Goal: Task Accomplishment & Management: Use online tool/utility

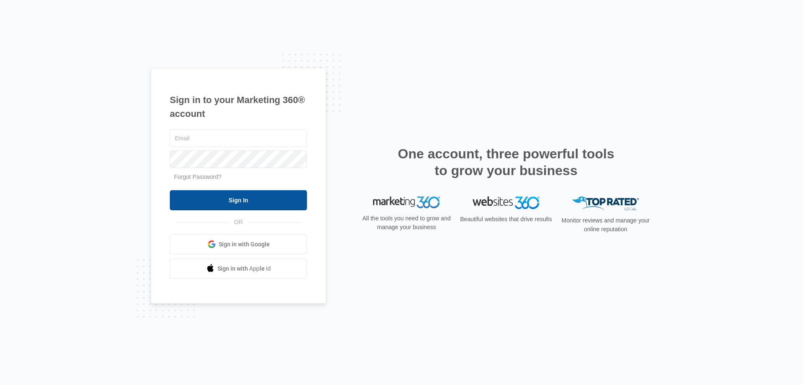
type input "[EMAIL_ADDRESS][DOMAIN_NAME]"
click at [234, 201] on input "Sign In" at bounding box center [238, 200] width 137 height 20
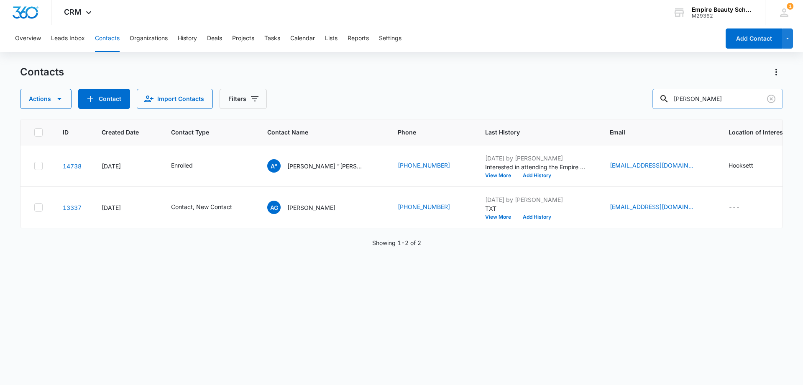
click at [725, 99] on input "[PERSON_NAME]" at bounding box center [718, 99] width 131 height 20
drag, startPoint x: 725, startPoint y: 99, endPoint x: 667, endPoint y: 99, distance: 58.2
click at [667, 99] on div "[PERSON_NAME]" at bounding box center [718, 99] width 131 height 20
type input "[PERSON_NAME]"
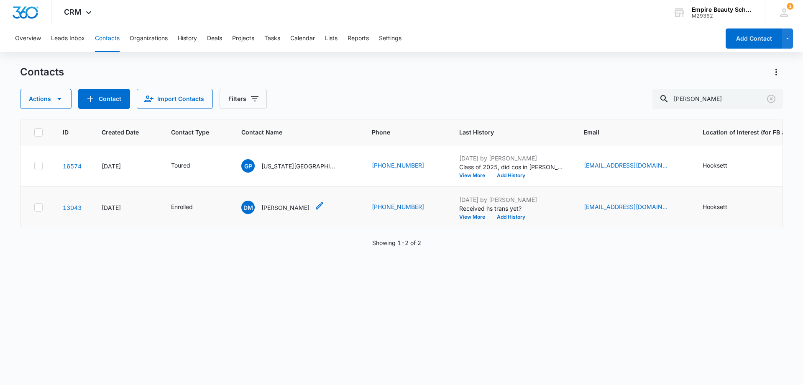
click at [271, 208] on p "[PERSON_NAME]" at bounding box center [286, 207] width 48 height 9
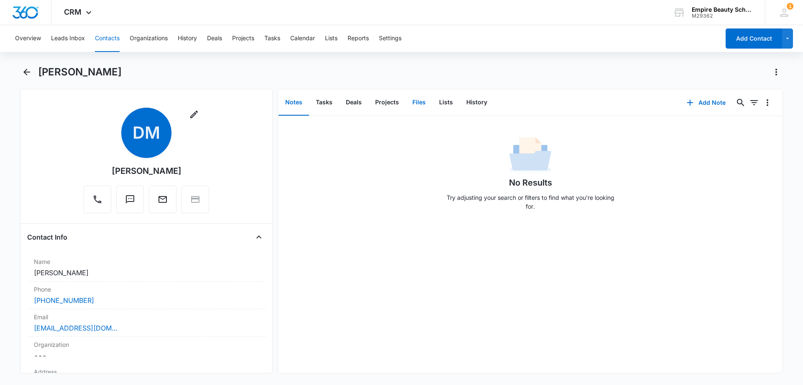
click at [414, 106] on button "Files" at bounding box center [419, 103] width 27 height 26
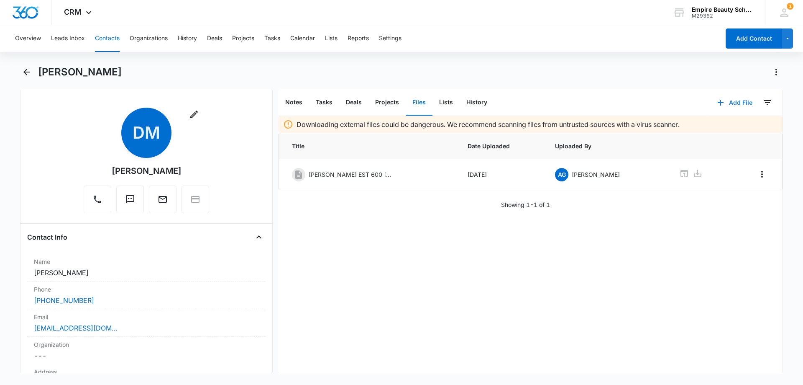
click at [727, 101] on button "Add File" at bounding box center [735, 102] width 52 height 20
click at [723, 123] on div "Upload Files Add Link" at bounding box center [729, 135] width 64 height 39
click at [729, 101] on button "Add File" at bounding box center [735, 102] width 52 height 20
click at [728, 126] on div "Upload Files" at bounding box center [723, 129] width 33 height 6
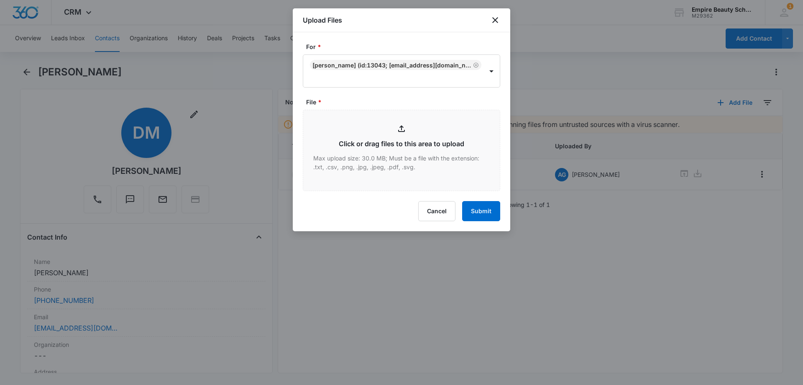
type input "C:\fakepath\[PERSON_NAME] EST 600 [DATE].pdf"
click at [498, 18] on icon "close" at bounding box center [495, 20] width 10 height 10
